Goal: Task Accomplishment & Management: Manage account settings

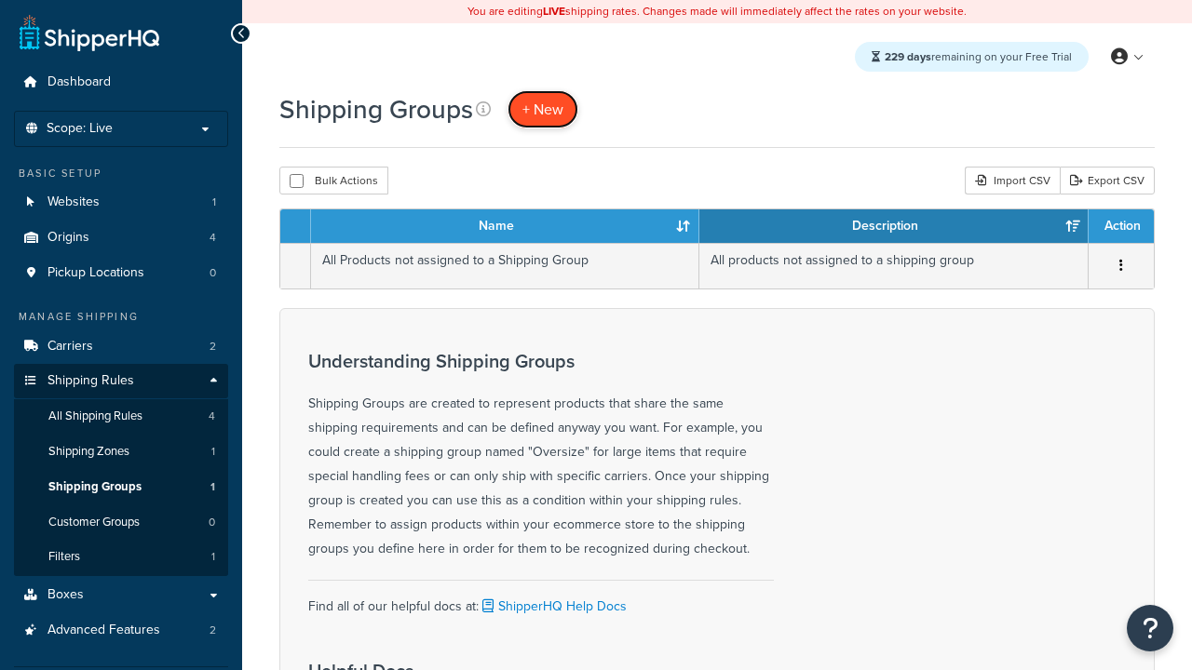
click at [543, 109] on span "+ New" at bounding box center [542, 109] width 41 height 21
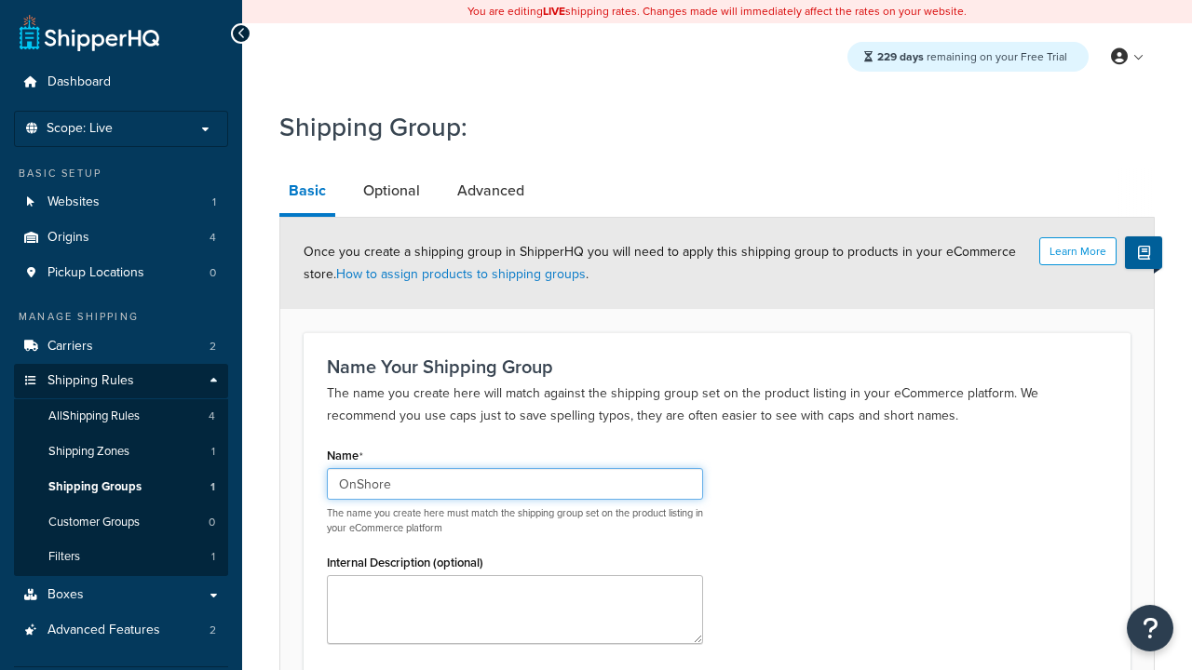
type input "OnShore"
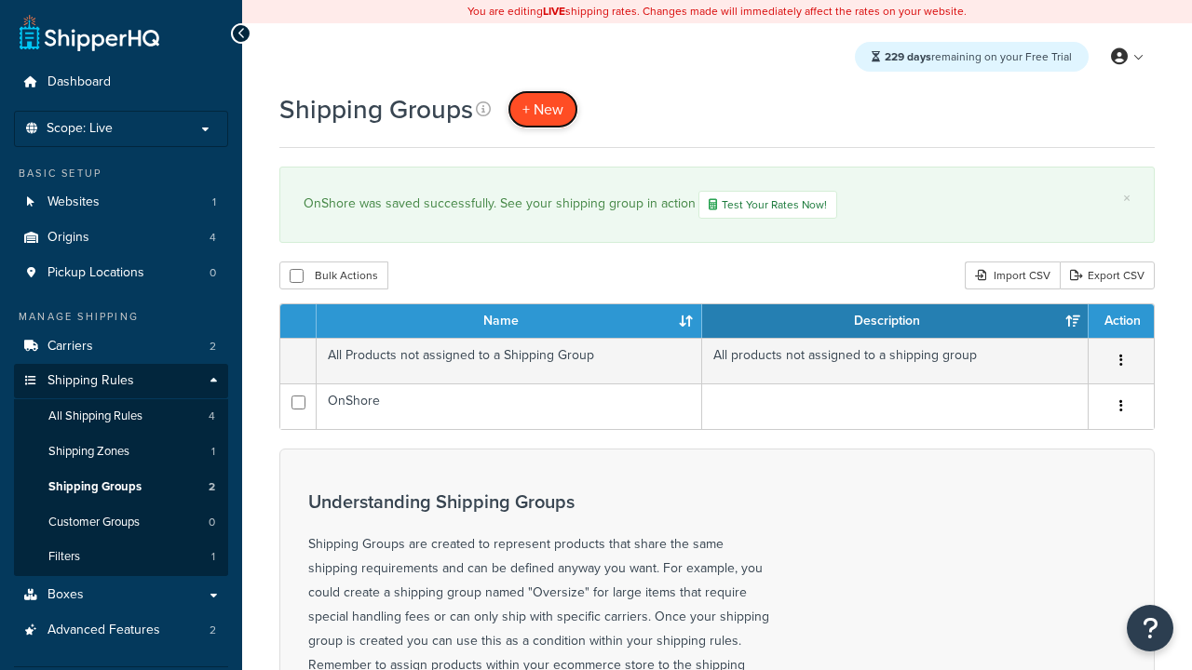
click at [543, 109] on span "+ New" at bounding box center [542, 109] width 41 height 21
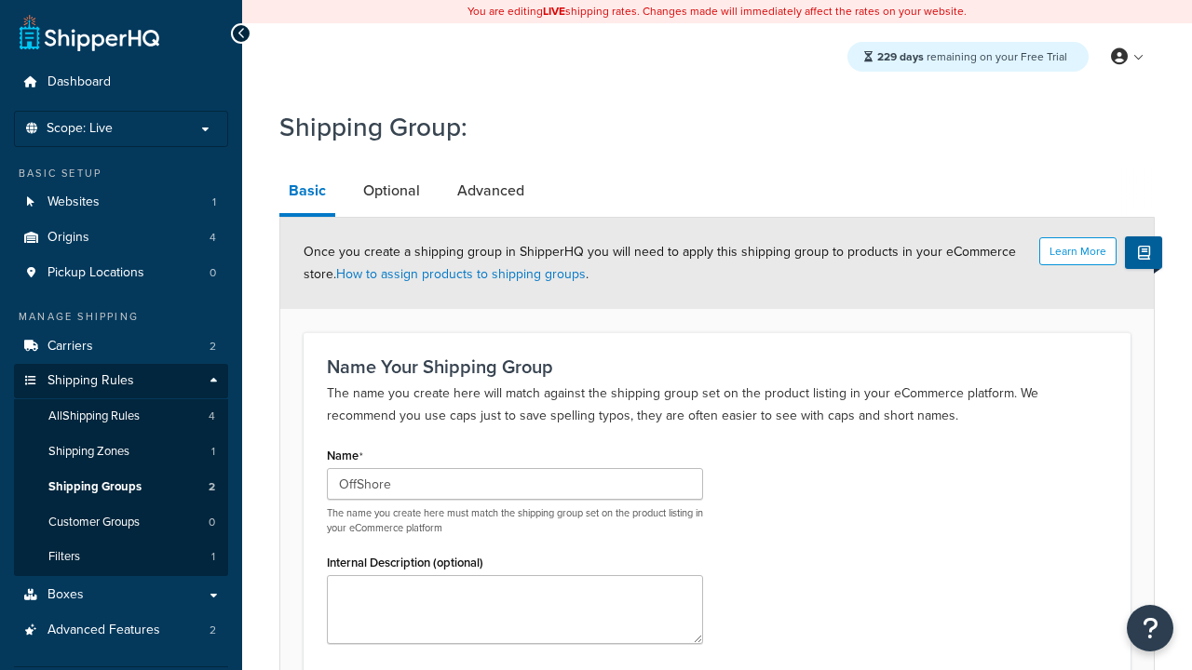
scroll to position [192, 0]
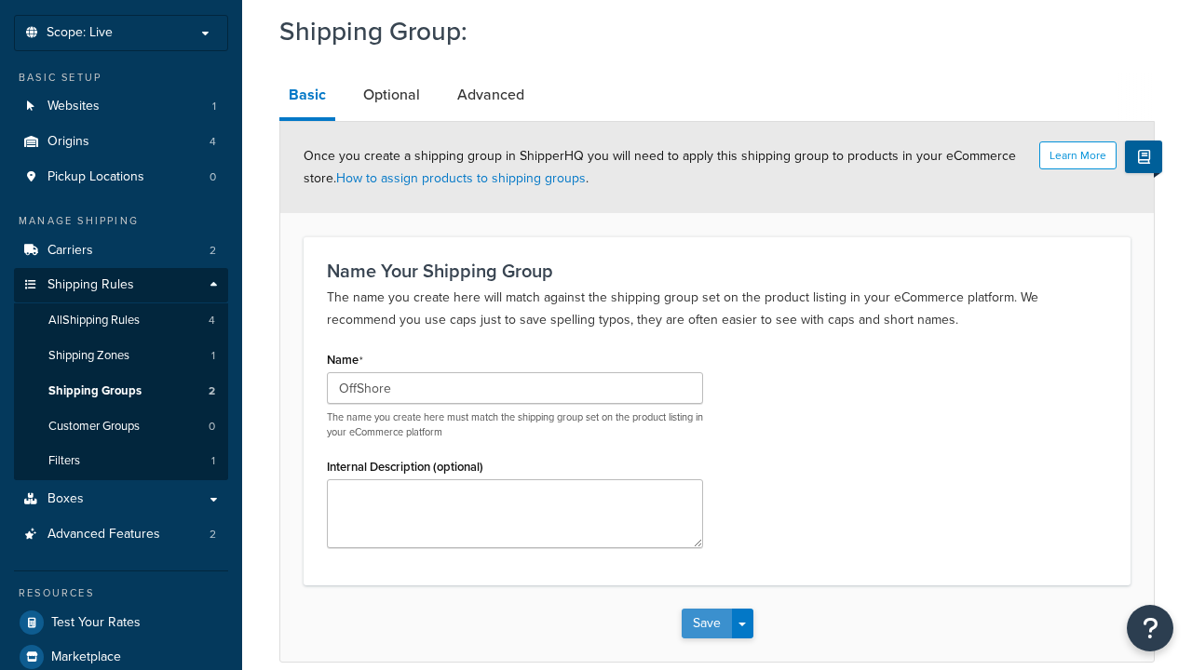
type input "OffShore"
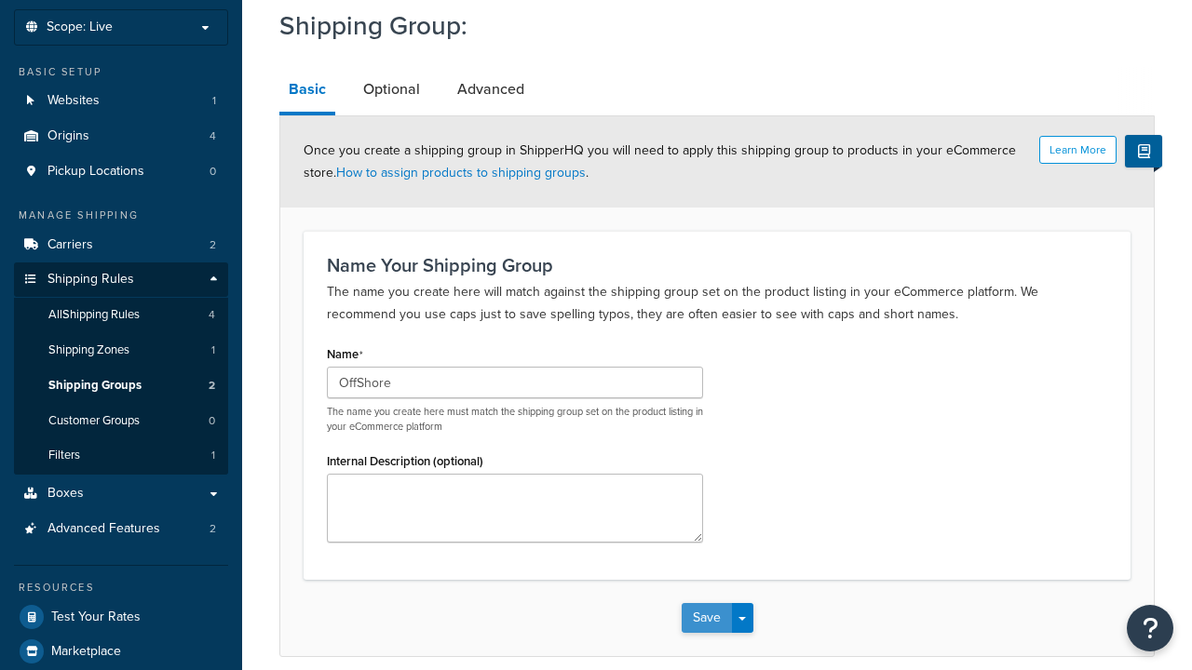
click at [706, 603] on button "Save" at bounding box center [707, 618] width 50 height 30
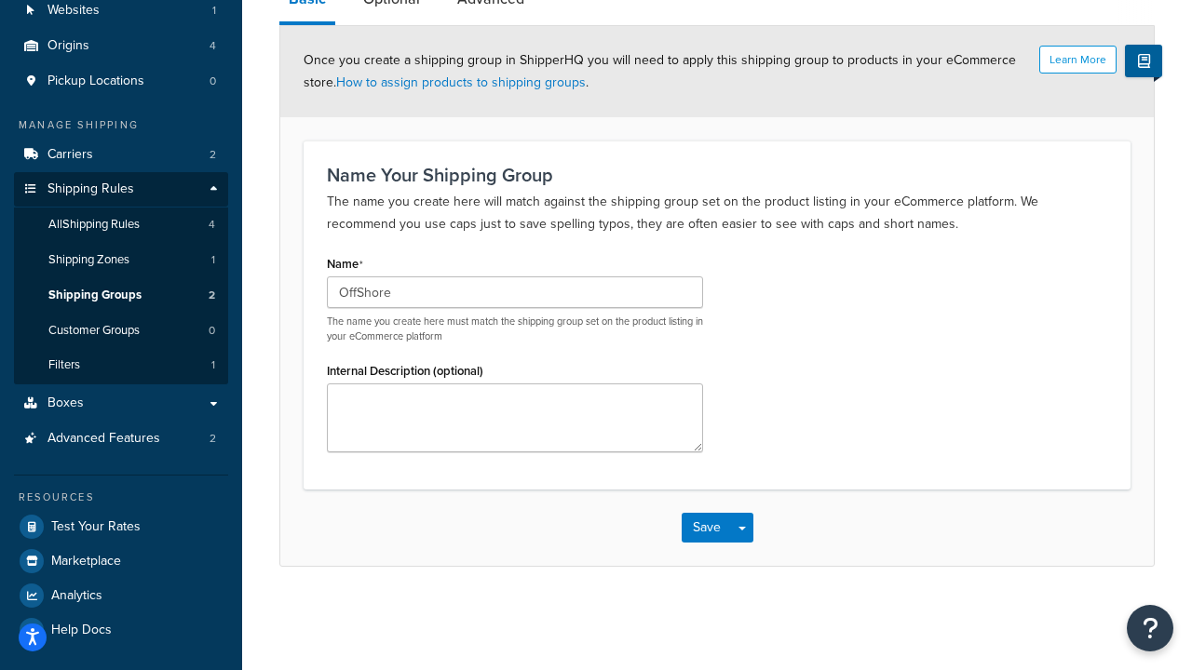
scroll to position [0, 0]
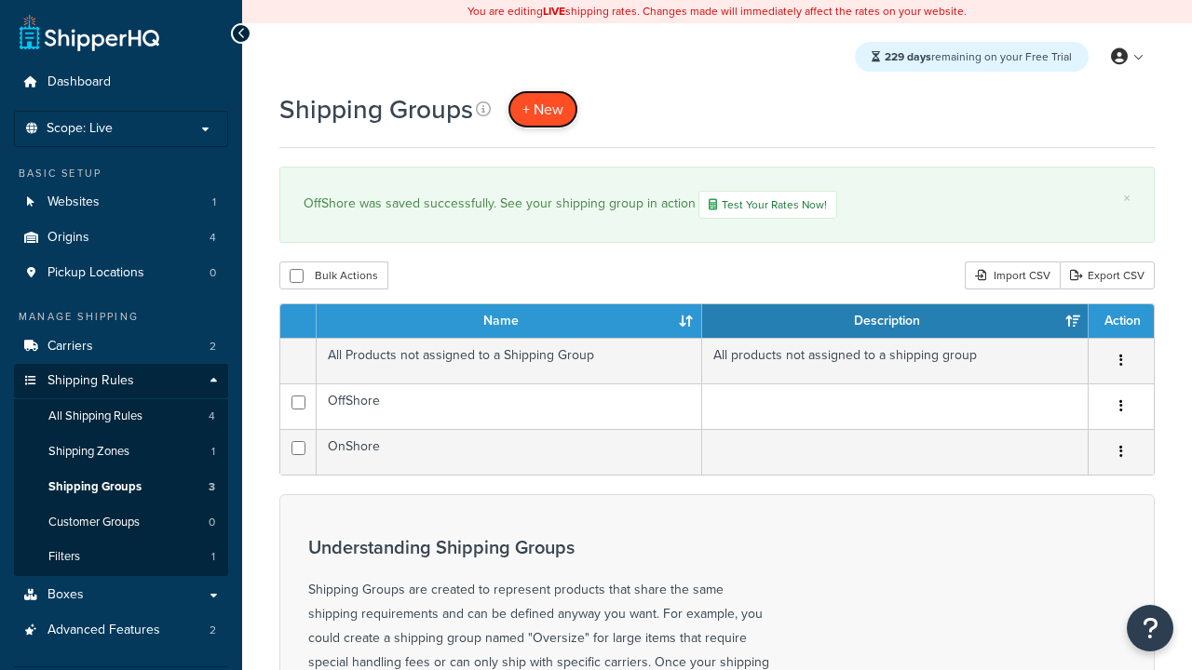
click at [543, 109] on span "+ New" at bounding box center [542, 109] width 41 height 21
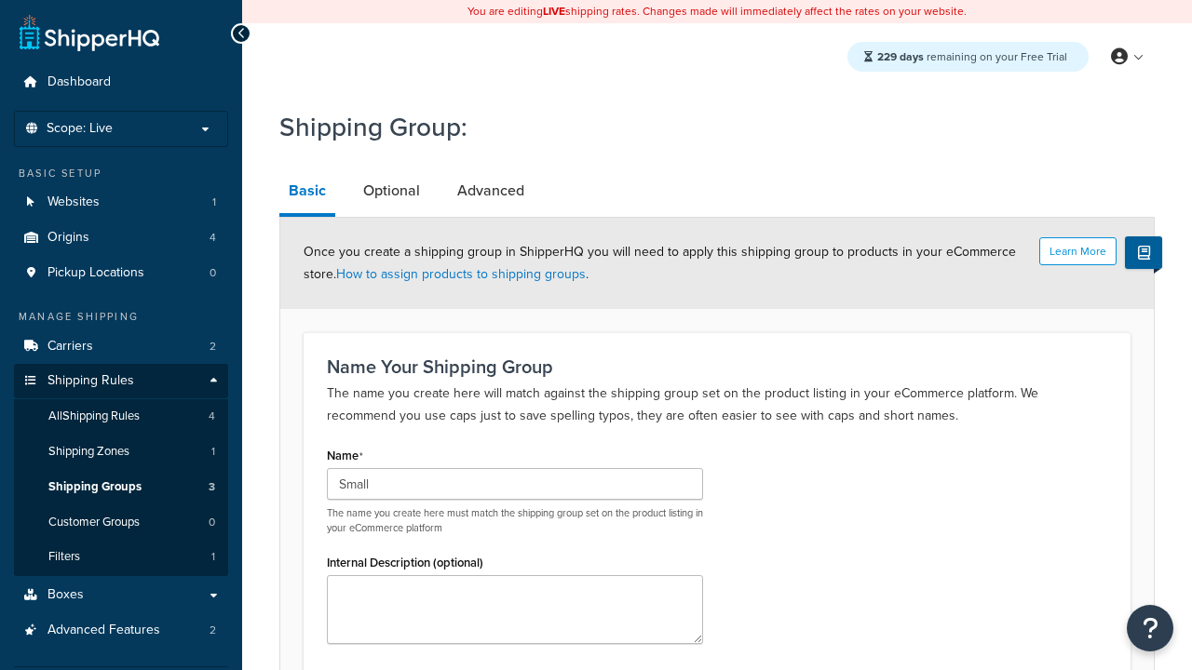
scroll to position [192, 0]
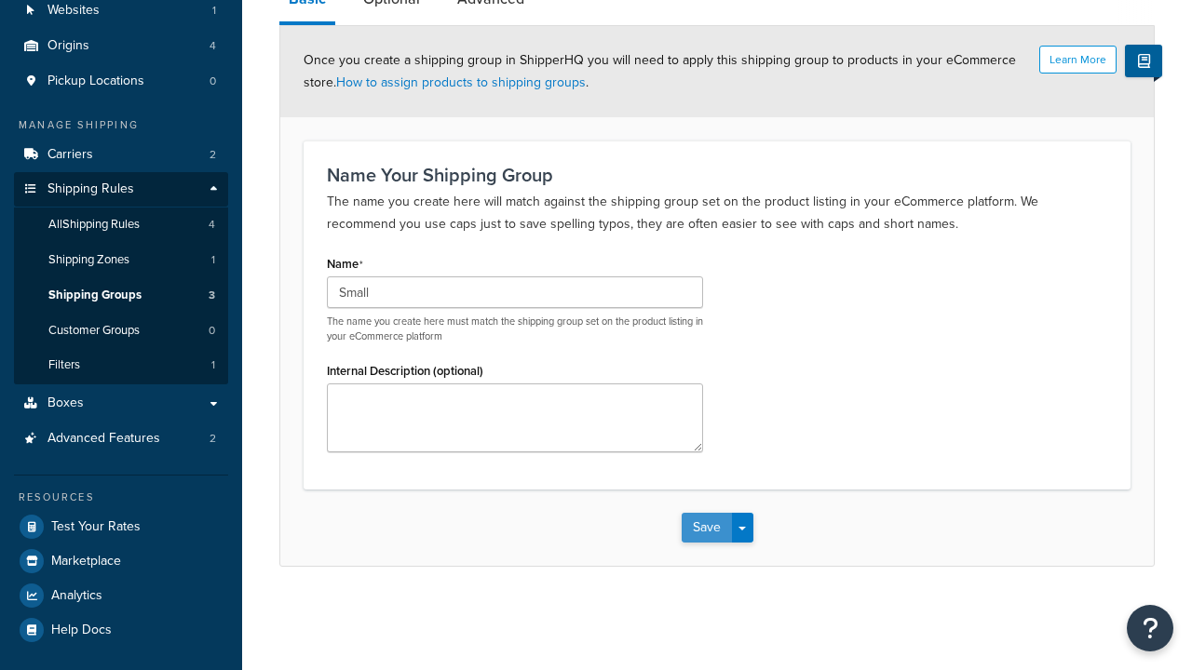
type input "Small"
click at [706, 529] on button "Save" at bounding box center [707, 528] width 50 height 30
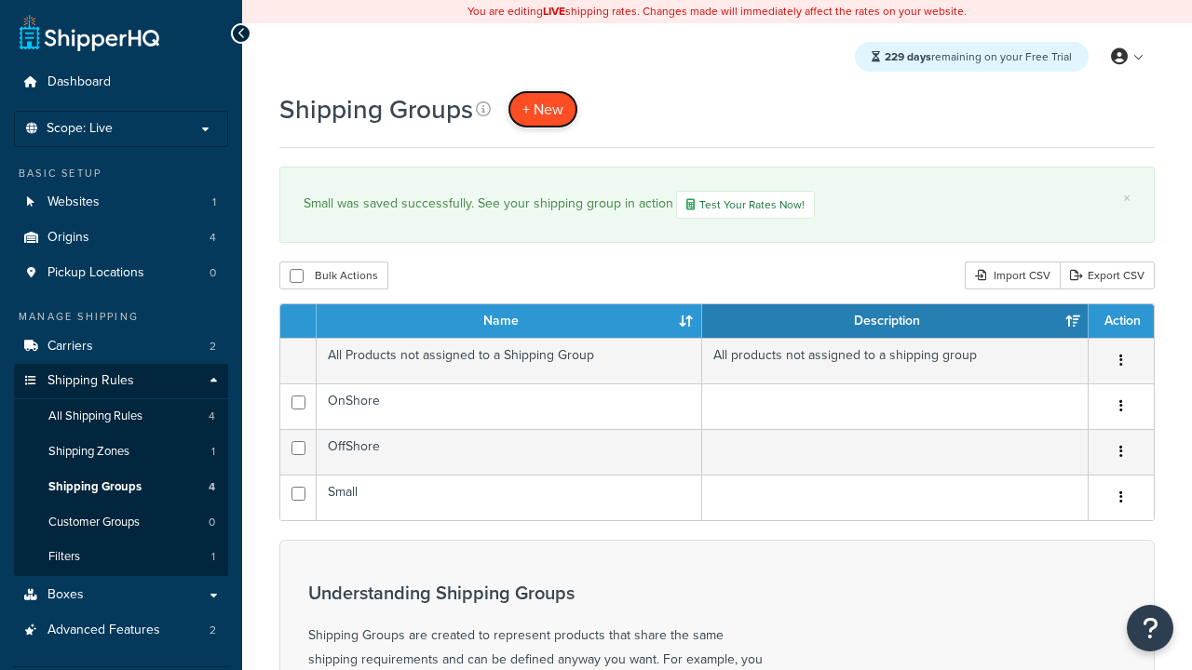
click at [543, 109] on span "+ New" at bounding box center [542, 109] width 41 height 21
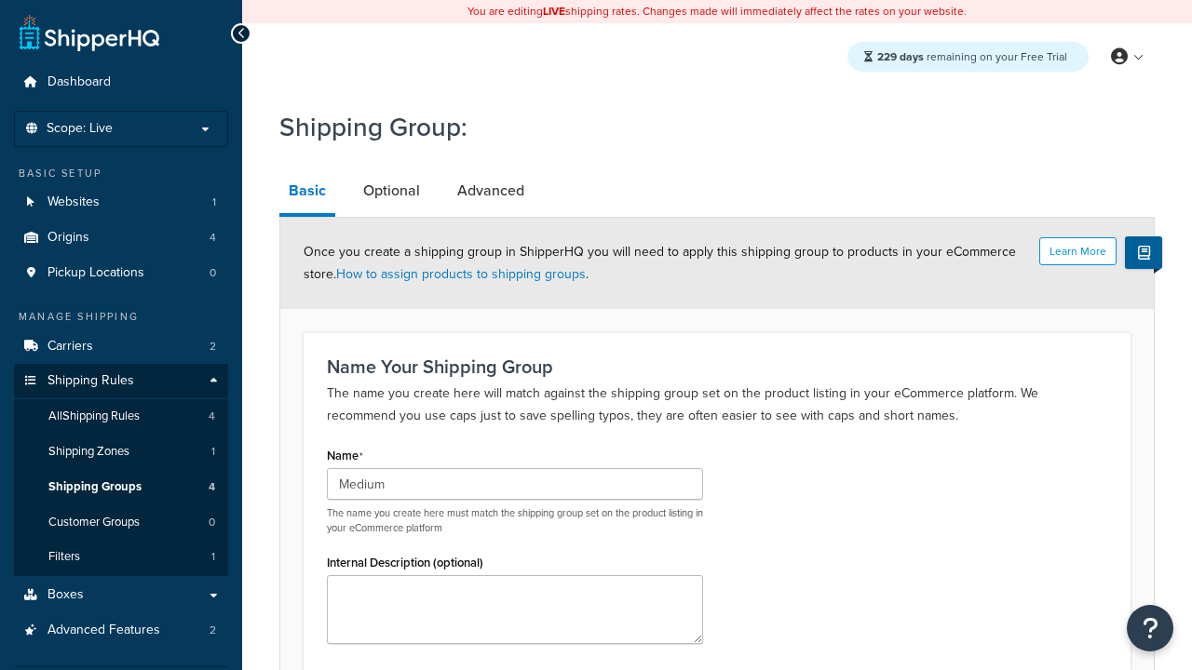
scroll to position [192, 0]
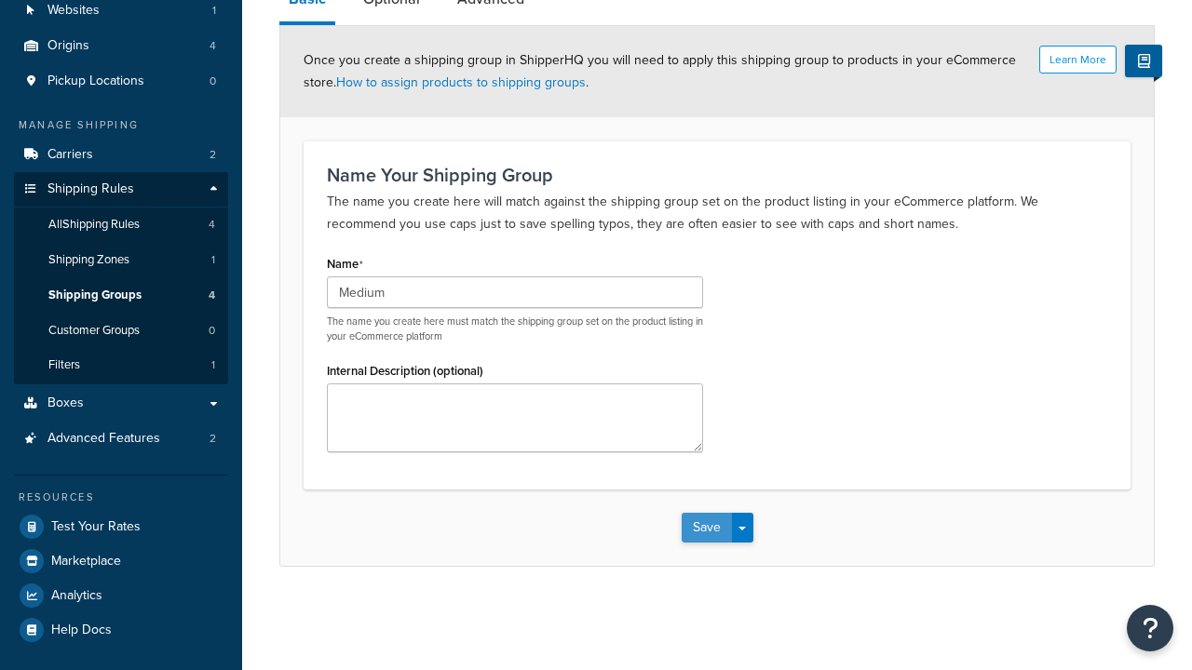
type input "Medium"
click at [706, 529] on button "Save" at bounding box center [707, 528] width 50 height 30
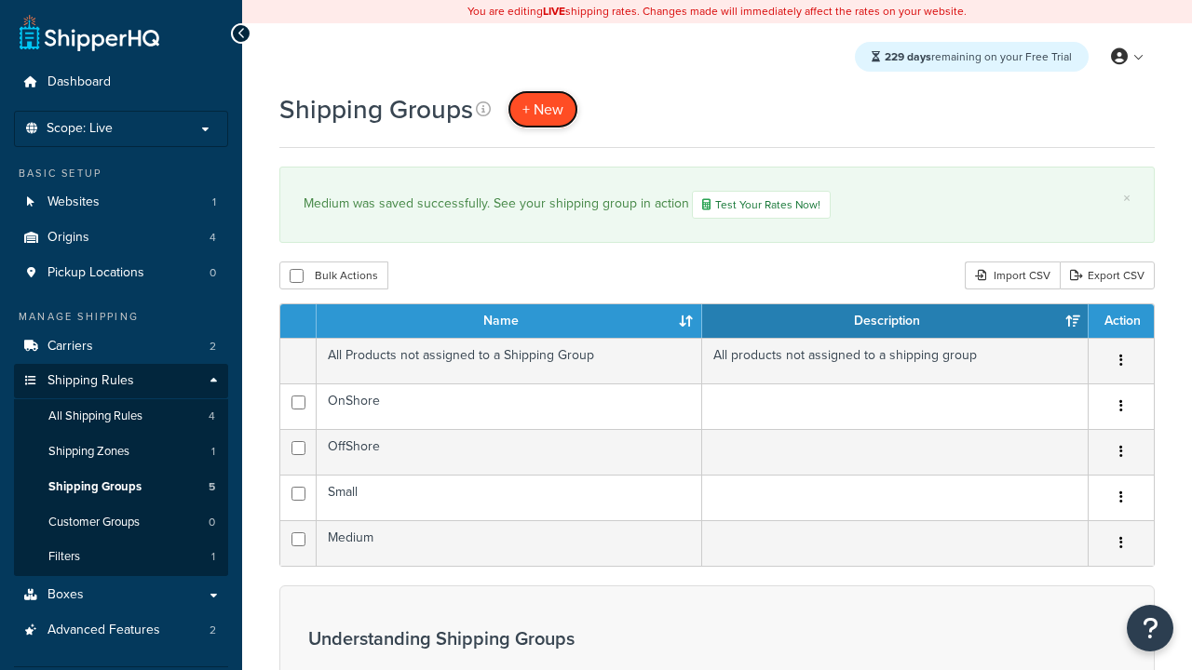
click at [543, 109] on span "+ New" at bounding box center [542, 109] width 41 height 21
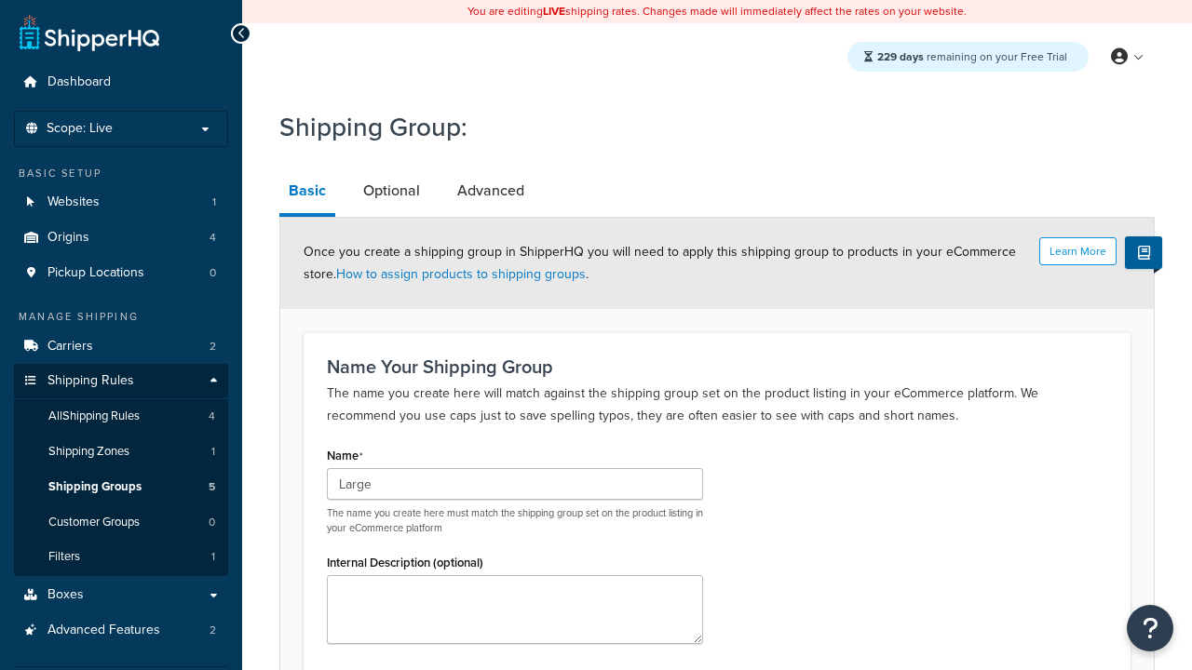
type input "Large"
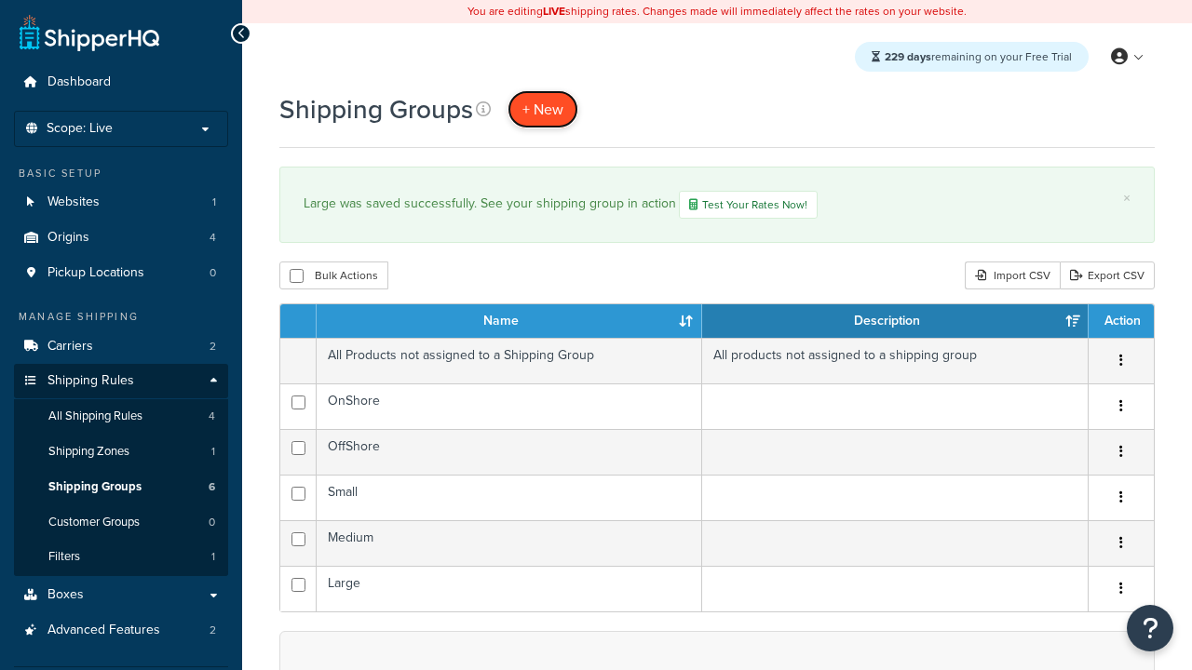
click at [543, 109] on span "+ New" at bounding box center [542, 109] width 41 height 21
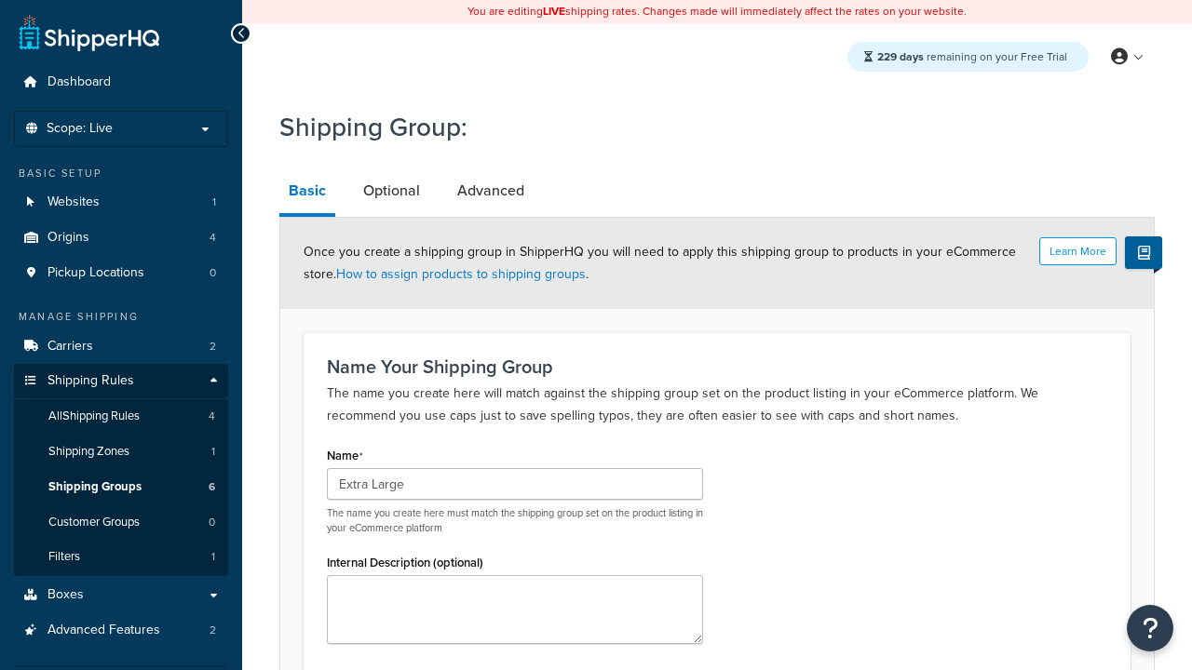
scroll to position [192, 0]
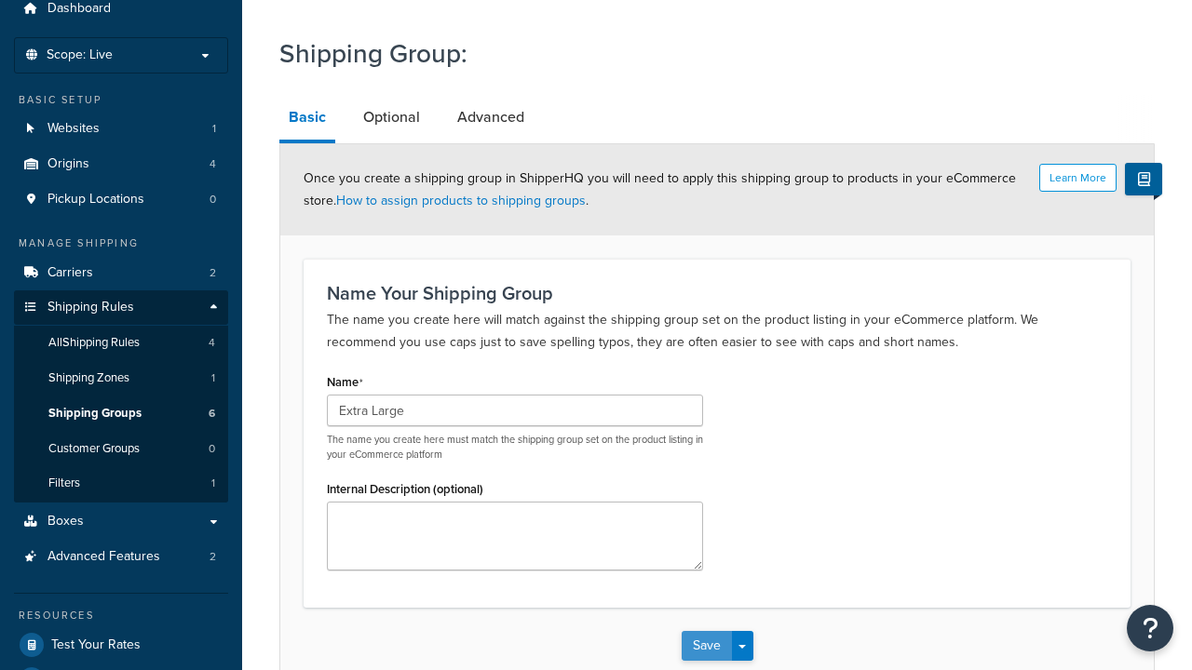
type input "Extra Large"
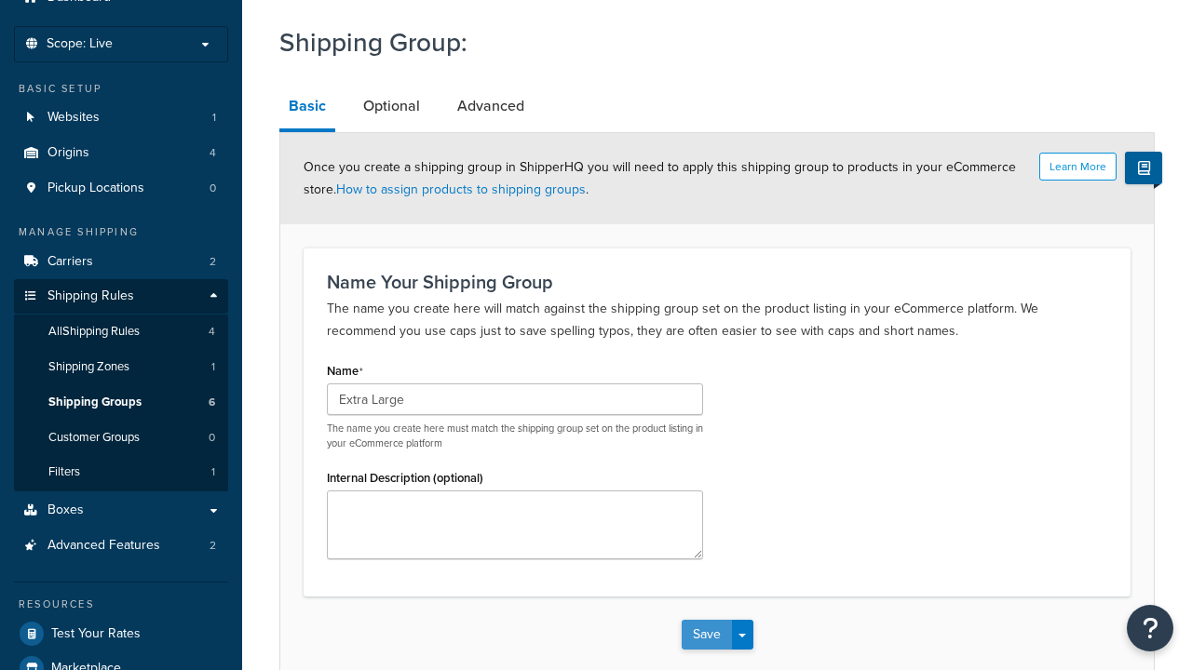
click at [706, 620] on button "Save" at bounding box center [707, 635] width 50 height 30
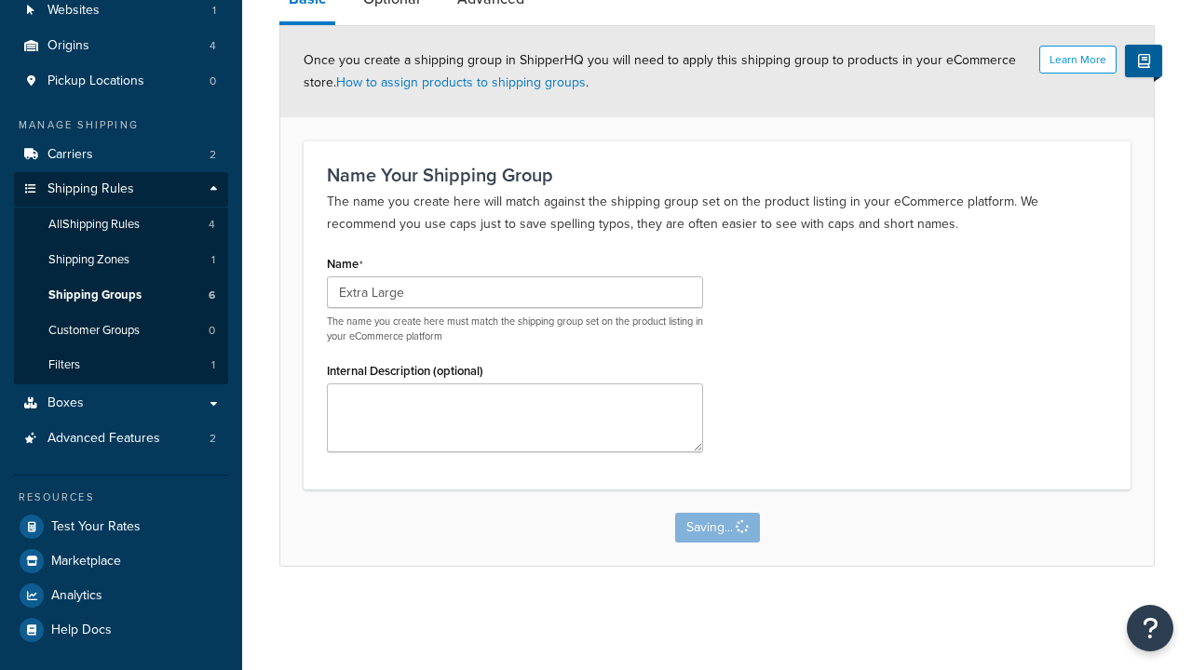
scroll to position [0, 0]
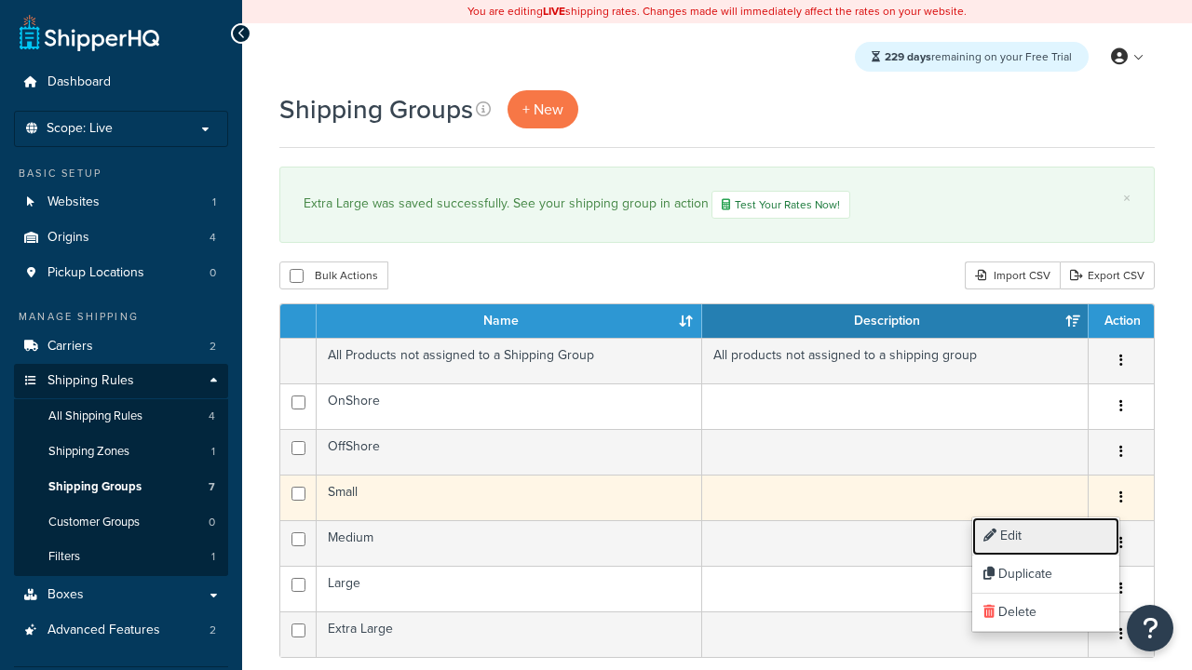
click at [1045, 536] on link "Edit" at bounding box center [1045, 537] width 147 height 38
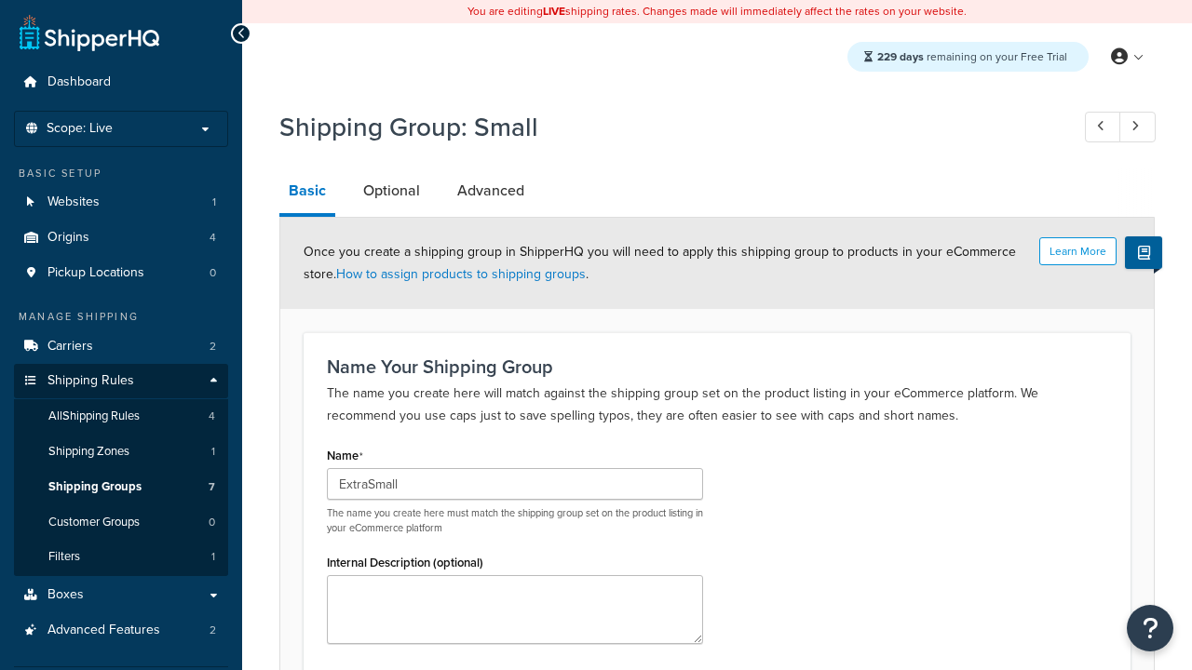
scroll to position [192, 0]
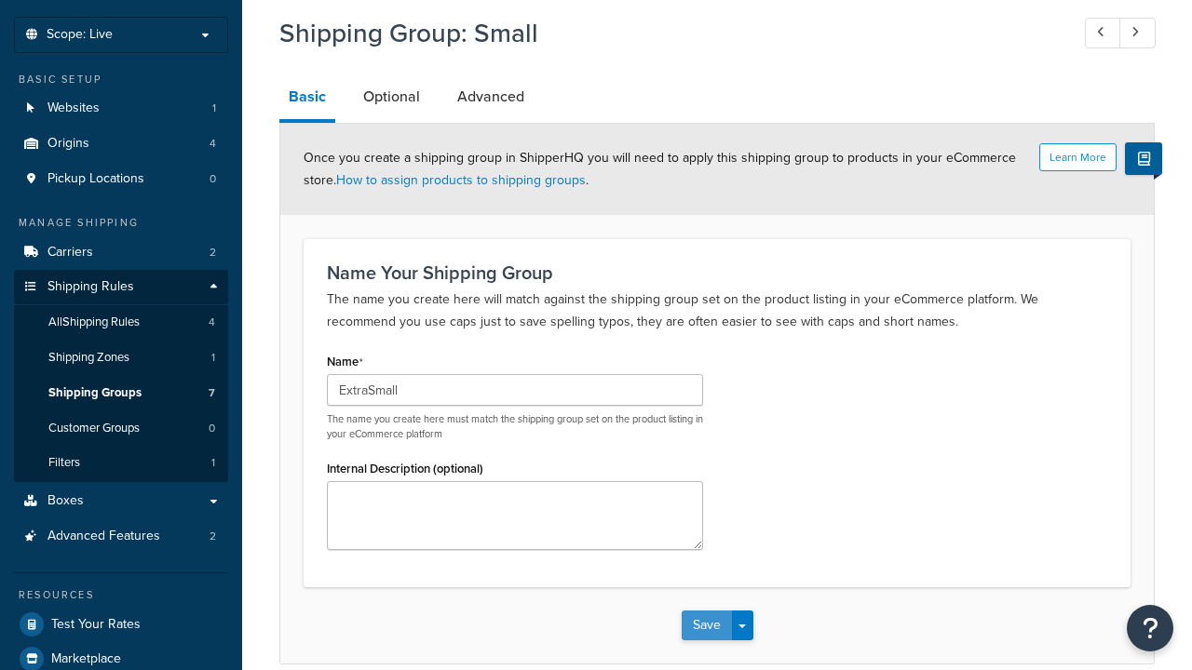
type input "ExtraSmall"
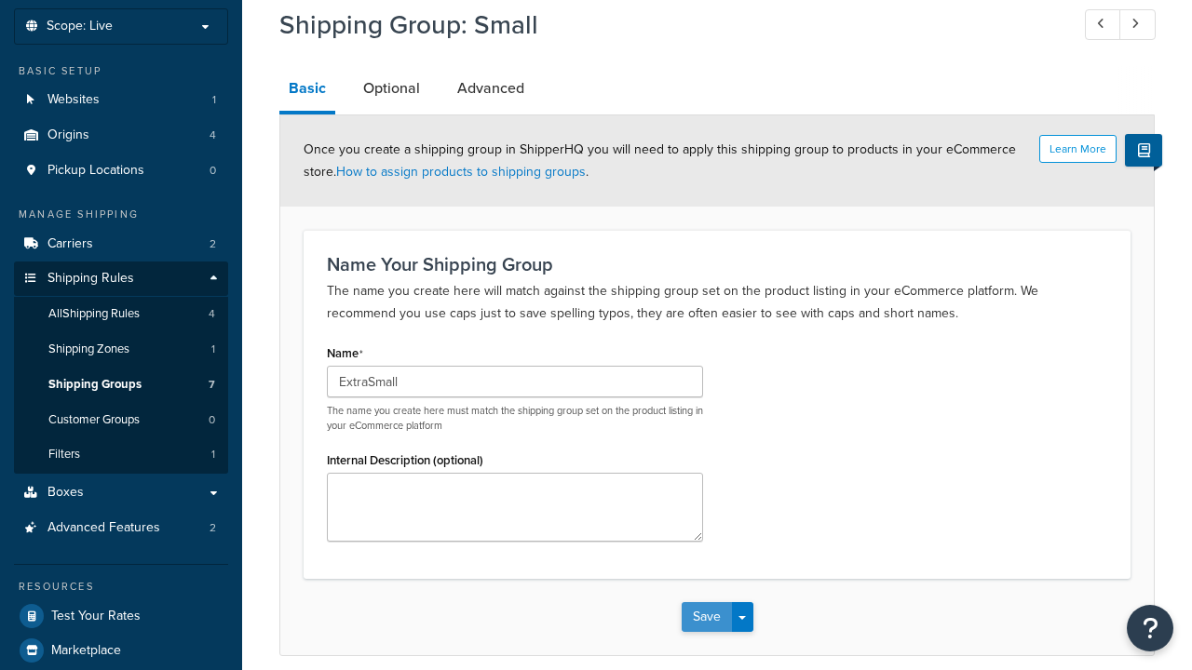
click at [706, 602] on button "Save" at bounding box center [707, 617] width 50 height 30
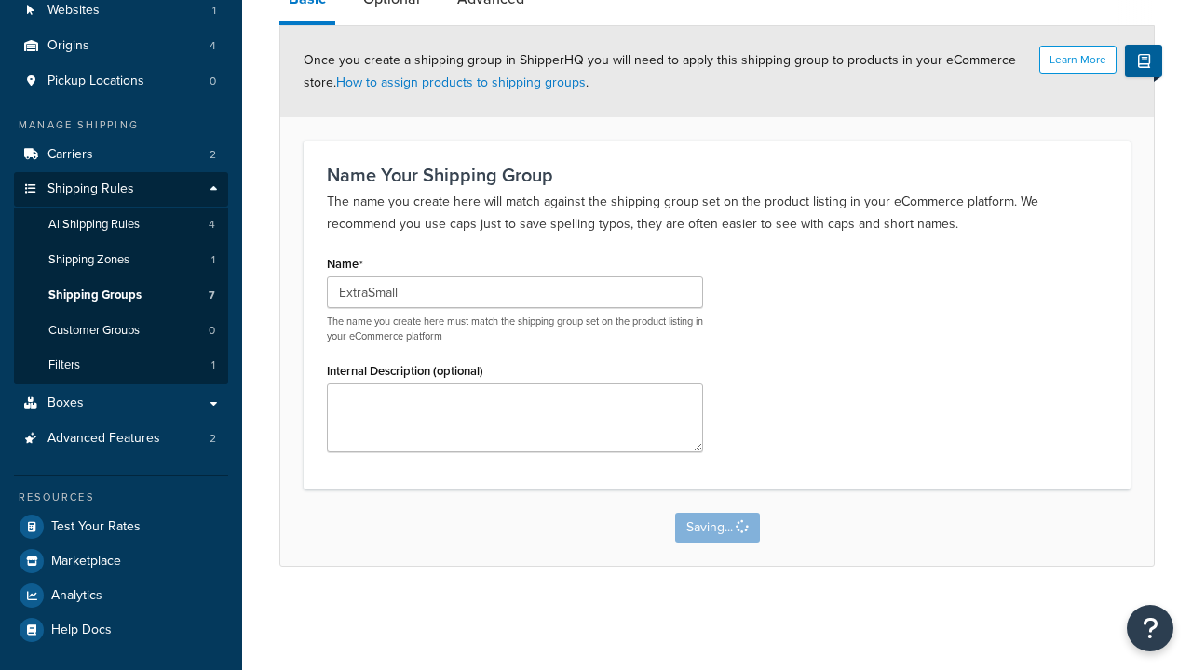
scroll to position [0, 0]
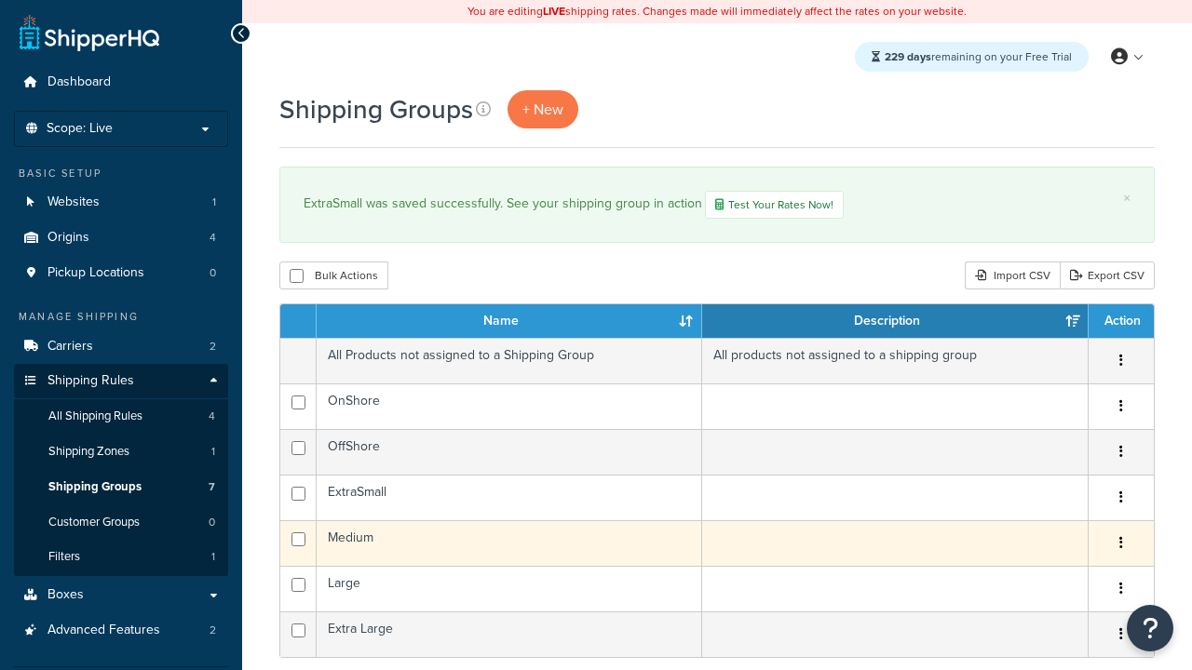
click at [1120, 546] on icon "button" at bounding box center [1121, 542] width 4 height 13
click at [0, 0] on link "Duplicate" at bounding box center [0, 0] width 0 height 0
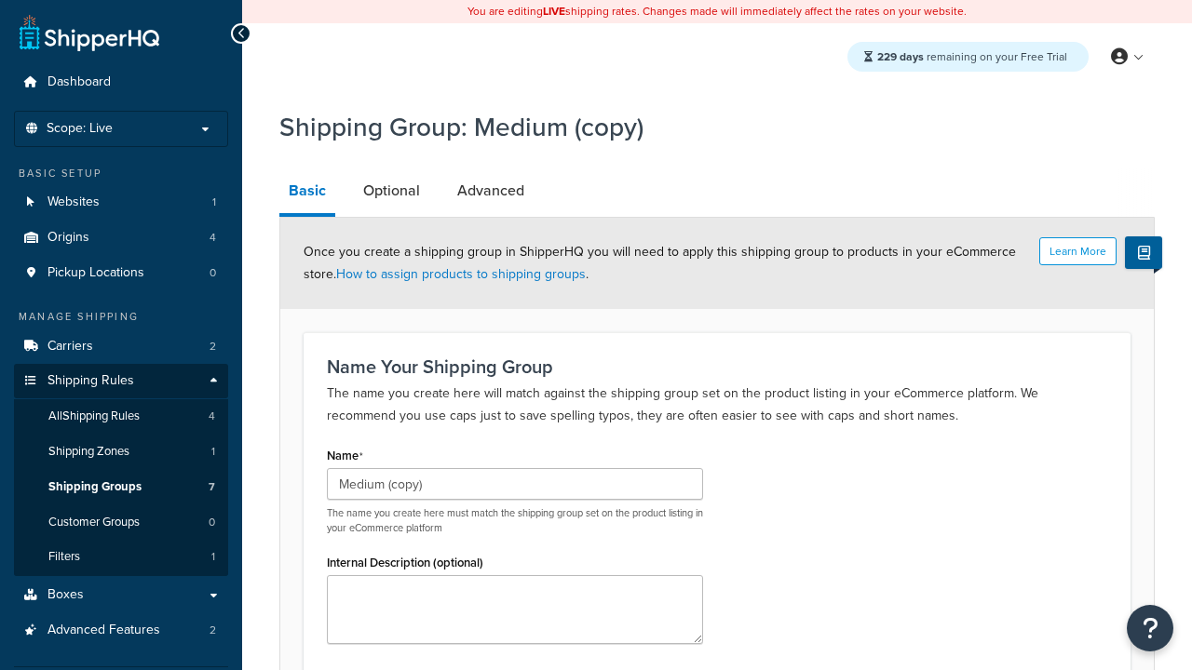
scroll to position [192, 0]
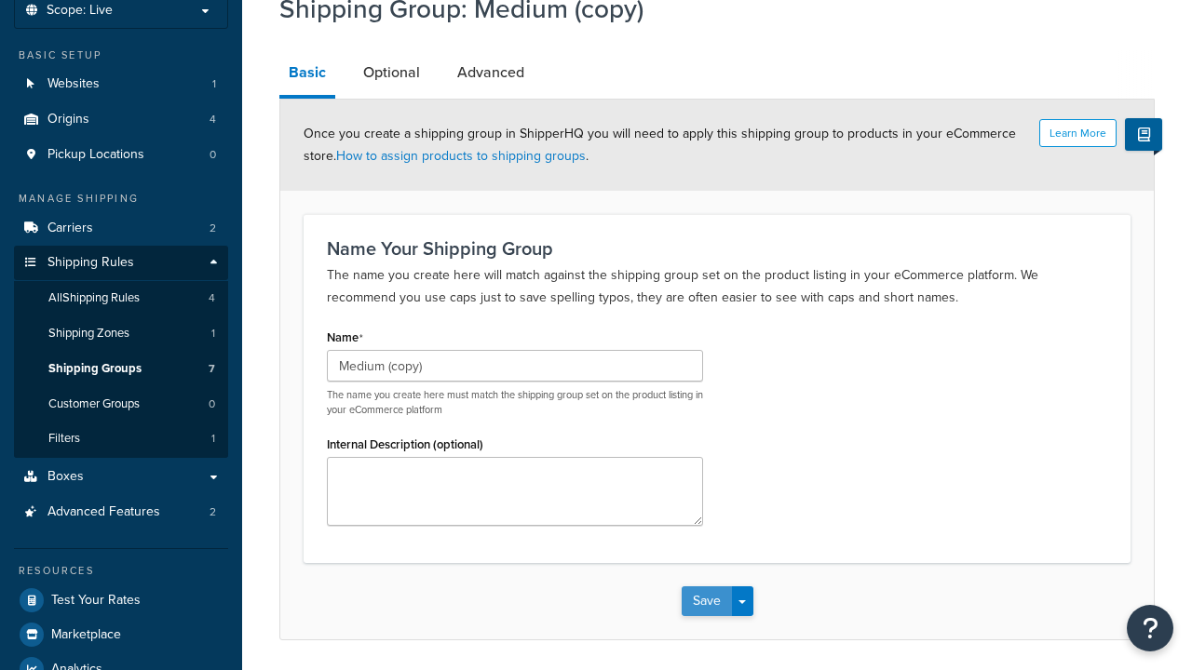
click at [706, 587] on button "Save" at bounding box center [707, 602] width 50 height 30
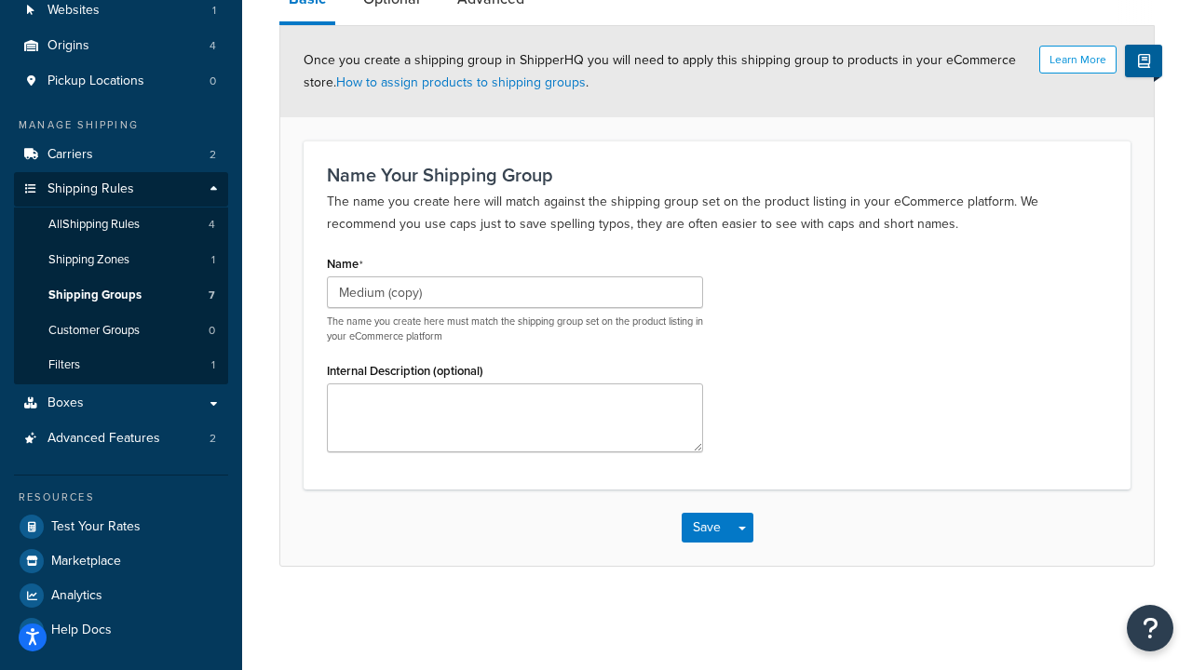
scroll to position [0, 0]
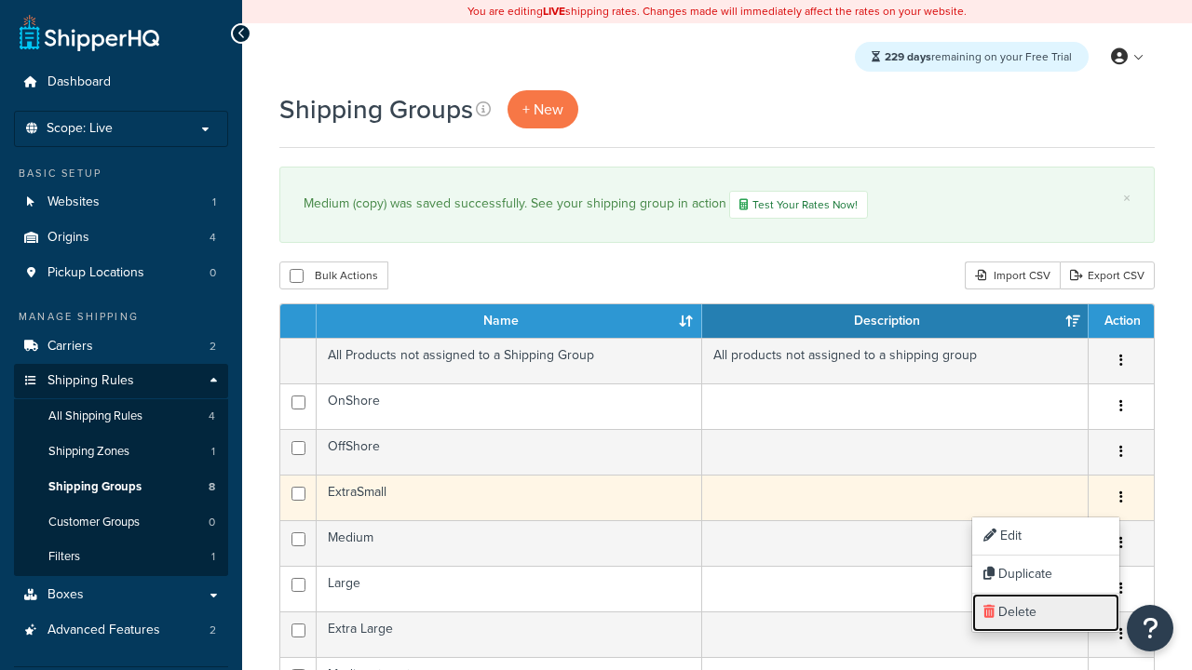
click at [1045, 613] on link "Delete" at bounding box center [1045, 613] width 147 height 38
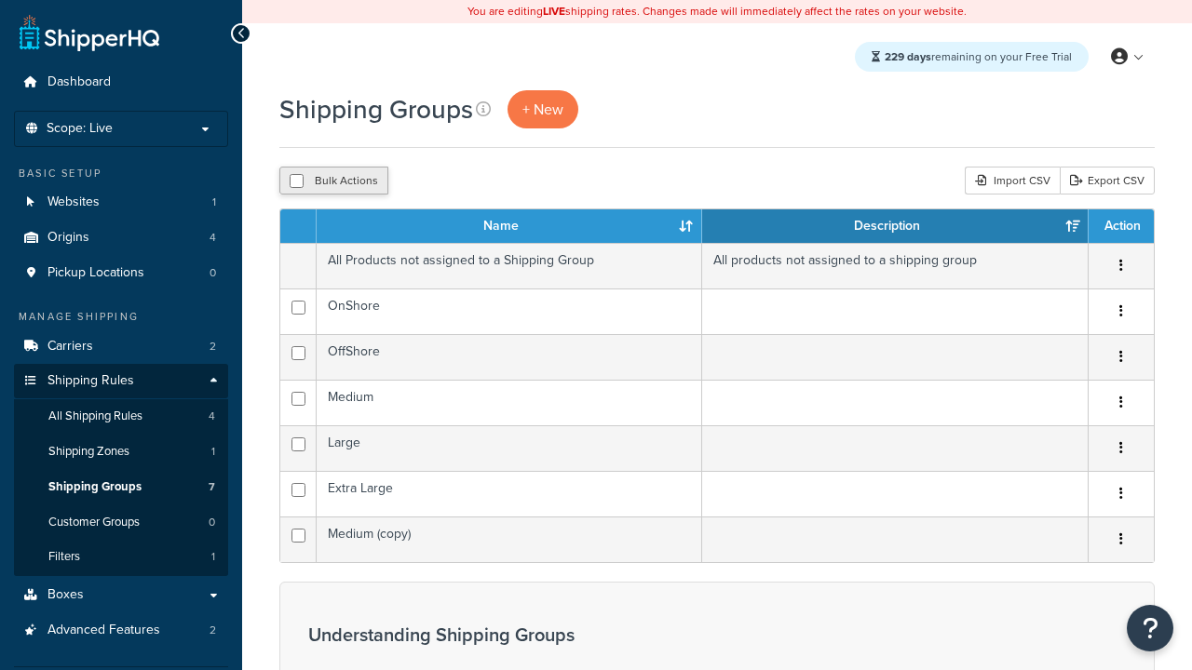
click at [333, 182] on button "Bulk Actions" at bounding box center [333, 181] width 109 height 28
checkbox input "true"
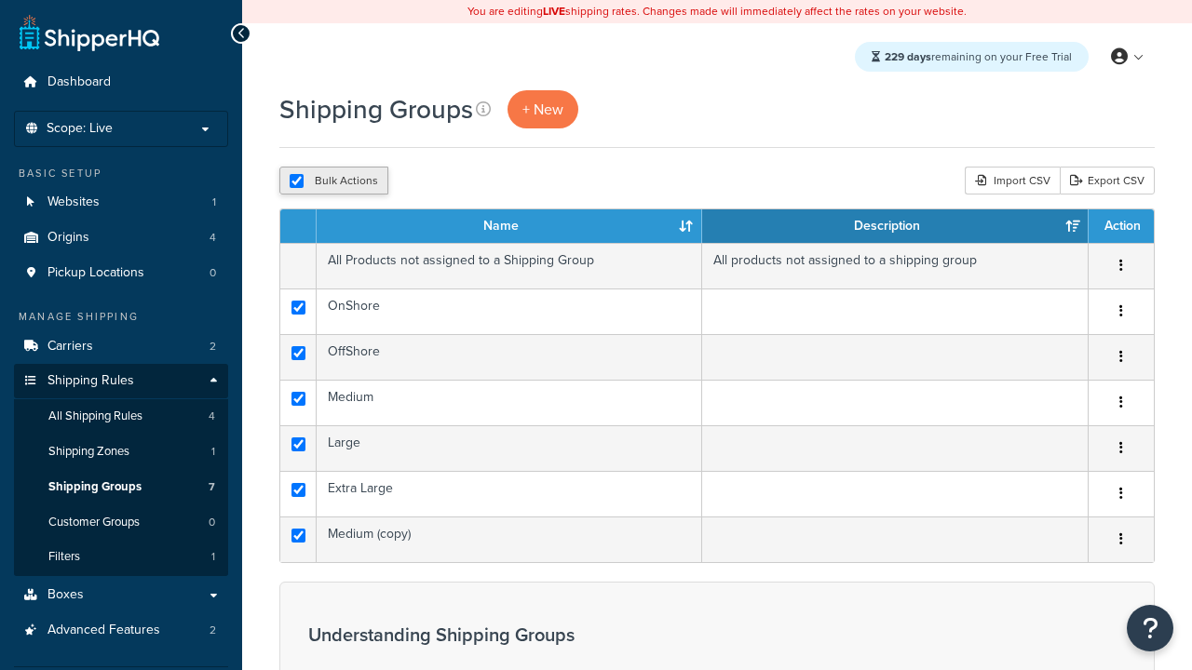
checkbox input "true"
click at [0, 0] on button "Delete" at bounding box center [0, 0] width 0 height 0
